Goal: Information Seeking & Learning: Learn about a topic

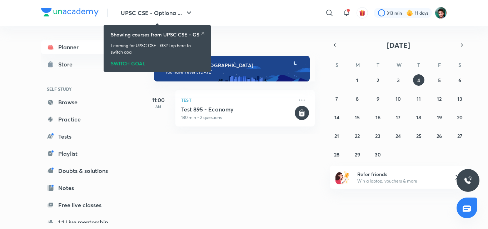
click at [203, 31] on icon at bounding box center [203, 33] width 4 height 4
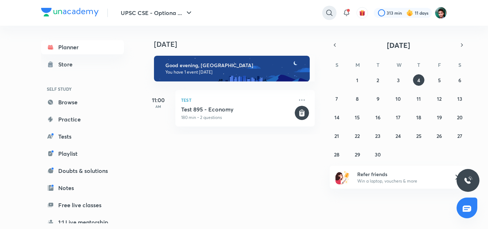
click at [328, 11] on icon at bounding box center [329, 13] width 9 height 9
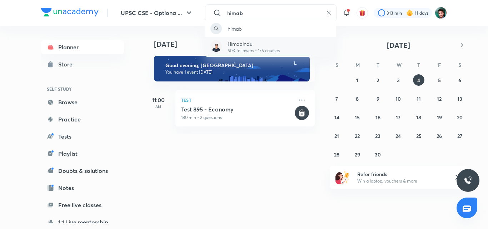
type input "himab"
click at [243, 48] on p "60K followers • 176 courses" at bounding box center [254, 51] width 52 height 6
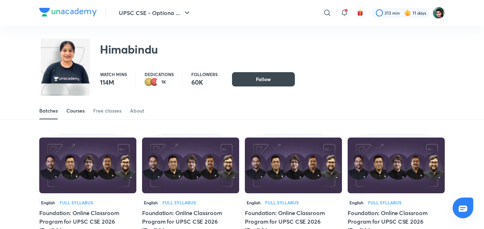
click at [76, 107] on link "Courses" at bounding box center [75, 110] width 18 height 17
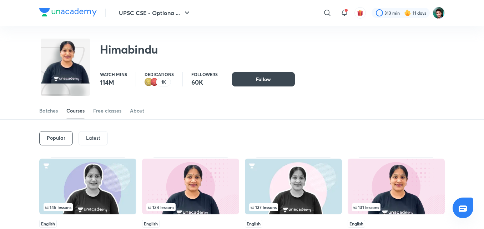
click at [88, 139] on p "Latest" at bounding box center [93, 138] width 14 height 6
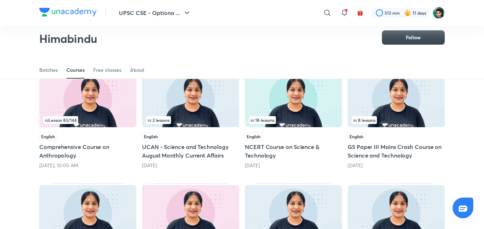
scroll to position [66, 0]
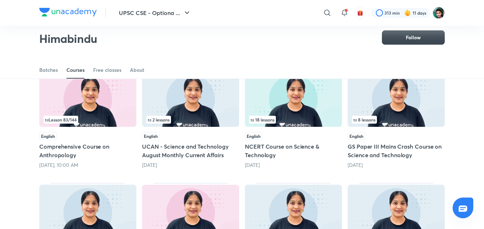
click at [100, 121] on div "Lesson 83 / 144" at bounding box center [88, 120] width 89 height 8
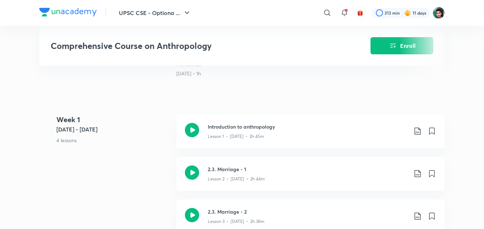
scroll to position [266, 0]
click at [189, 133] on icon at bounding box center [192, 130] width 14 height 14
click at [393, 48] on icon "Enroll" at bounding box center [393, 45] width 9 height 9
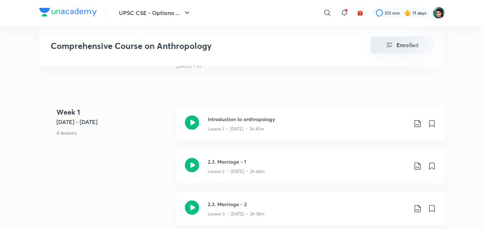
scroll to position [254, 0]
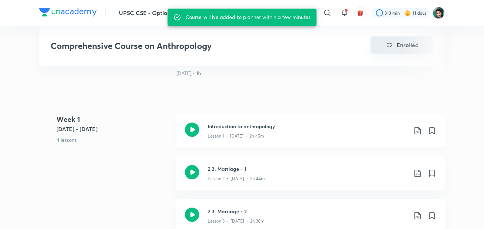
click at [194, 118] on div "Introduction to anthropology Lesson 1 • Jun 12 • 2h 45m" at bounding box center [310, 131] width 269 height 34
